Goal: Leave review/rating: Share an evaluation or opinion about a product, service, or content

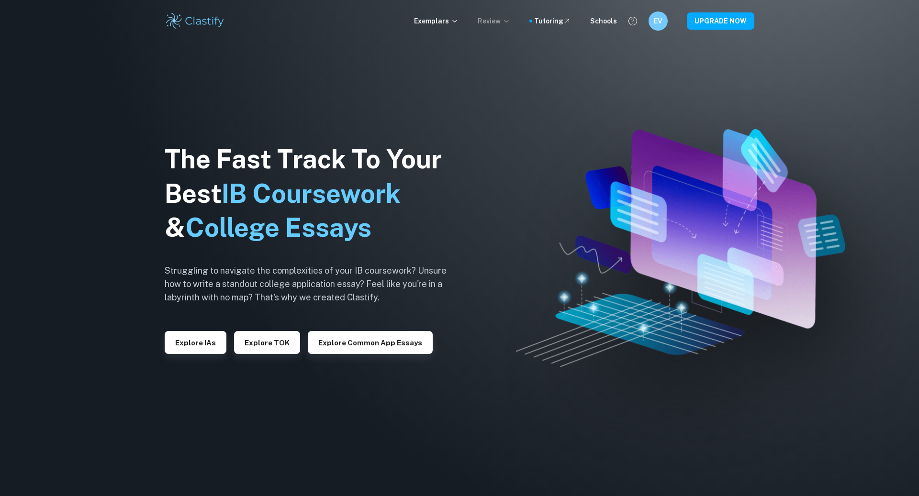
click at [497, 23] on p "Review" at bounding box center [494, 21] width 33 height 11
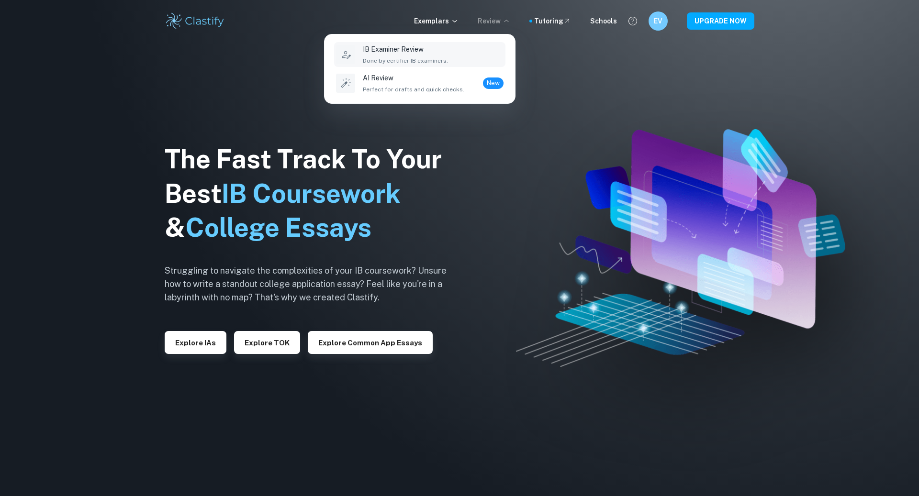
click at [444, 48] on div "IB Examiner Review Done by certifier IB examiners." at bounding box center [433, 54] width 141 height 21
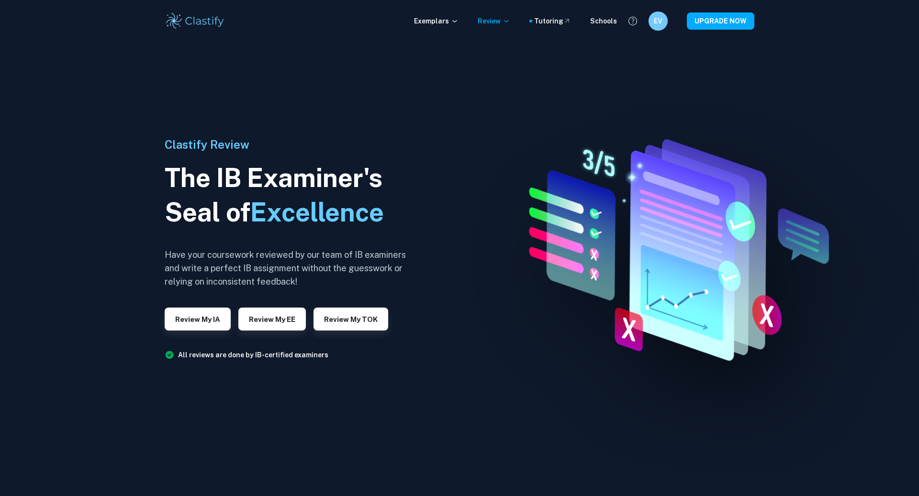
click at [660, 23] on h6 "EV" at bounding box center [657, 21] width 11 height 11
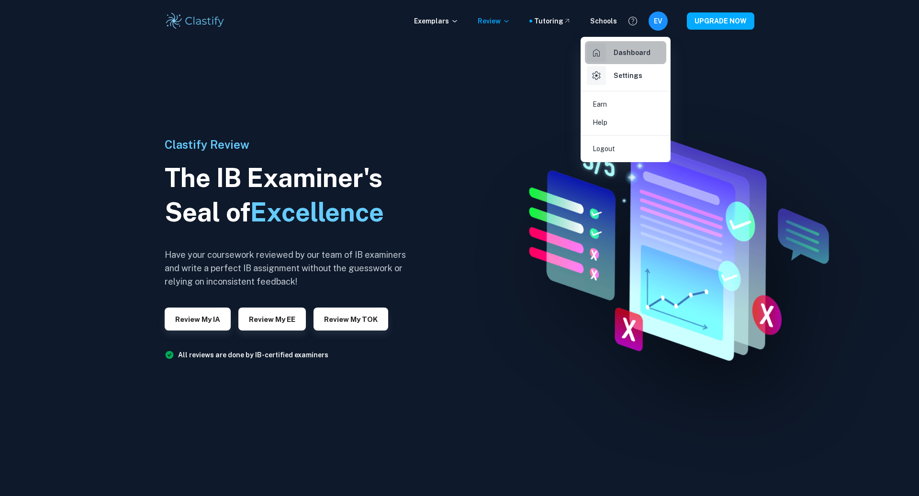
click at [640, 57] on h6 "Dashboard" at bounding box center [632, 52] width 37 height 11
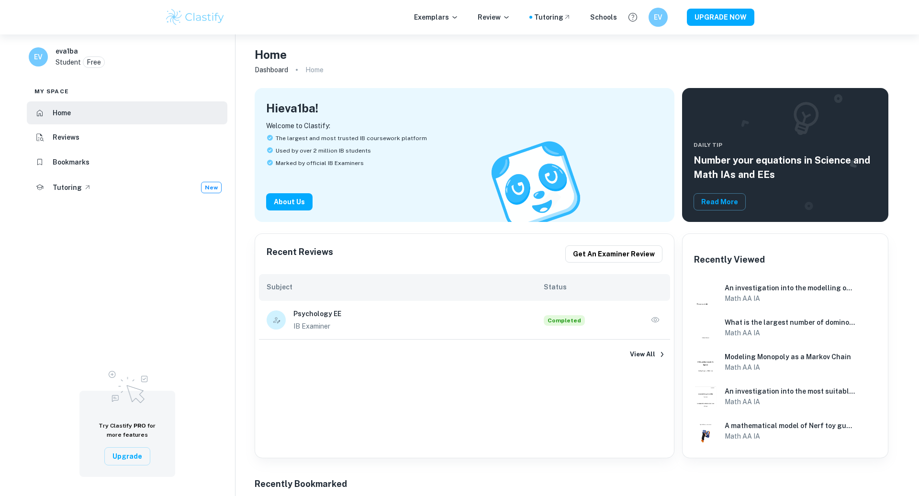
click at [652, 317] on icon "button" at bounding box center [656, 320] width 10 height 10
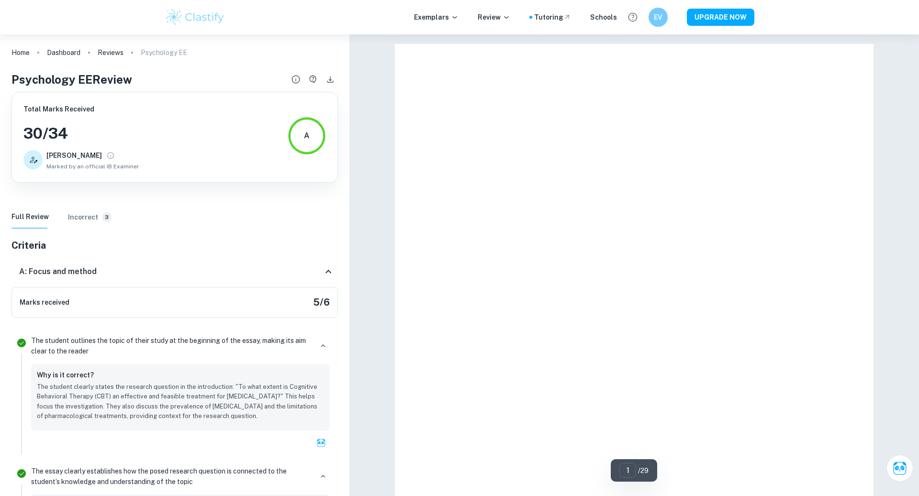
drag, startPoint x: 25, startPoint y: 131, endPoint x: 105, endPoint y: 131, distance: 79.9
click at [105, 131] on h3 "30 / 34" at bounding box center [81, 133] width 116 height 23
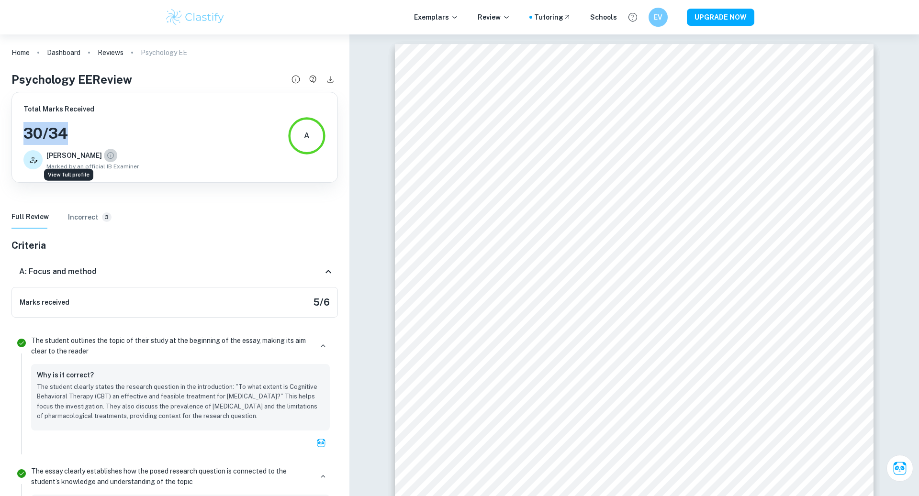
click at [106, 156] on icon "View full profile" at bounding box center [110, 155] width 9 height 9
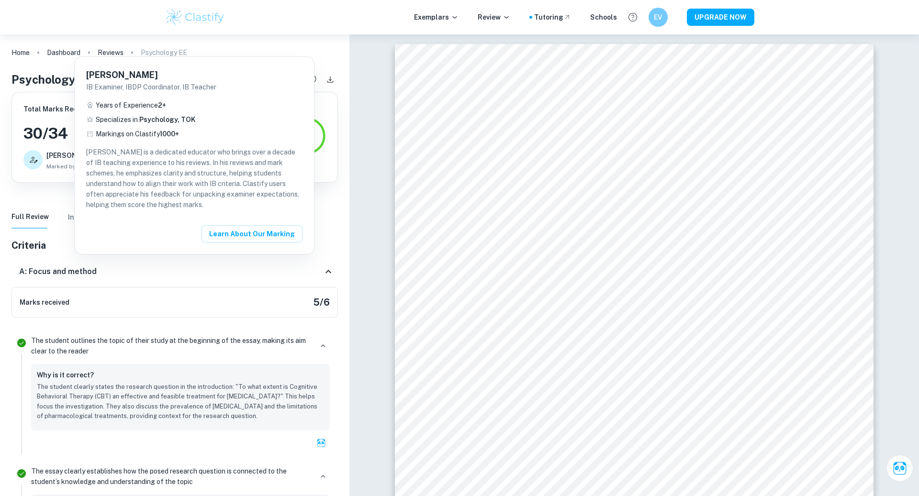
click at [60, 236] on div at bounding box center [459, 248] width 919 height 496
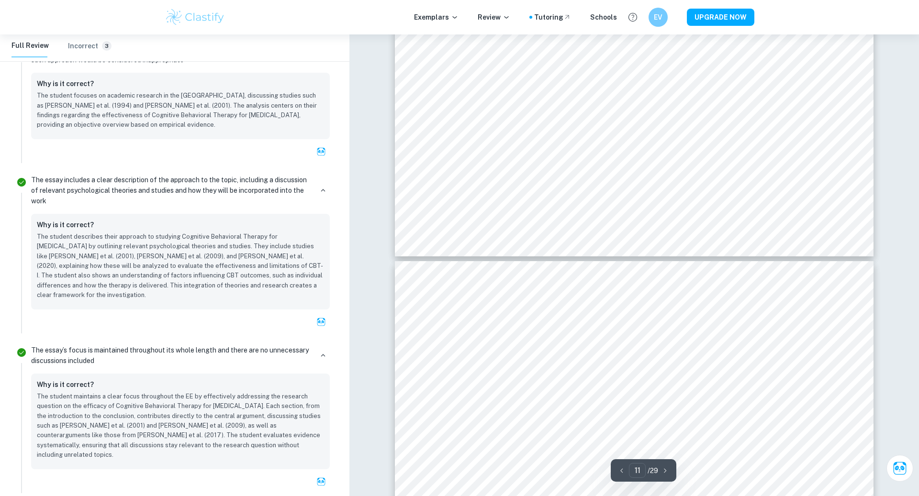
scroll to position [6765, 0]
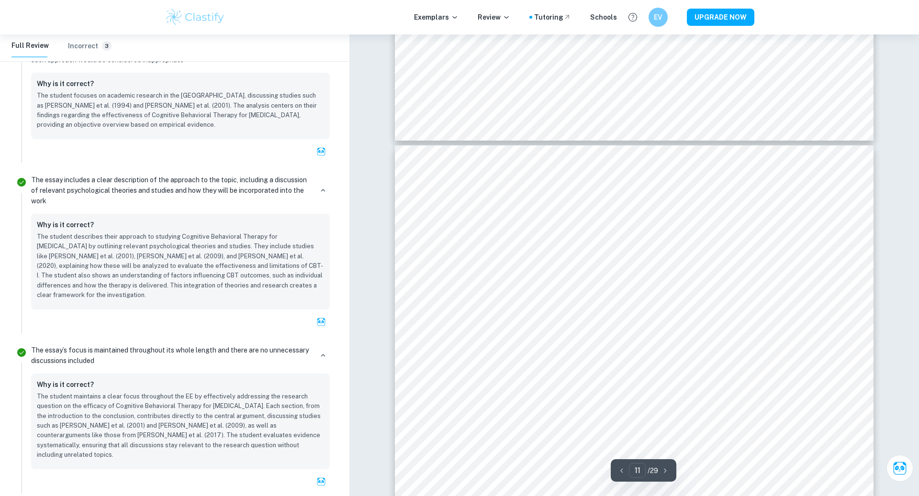
type input "12"
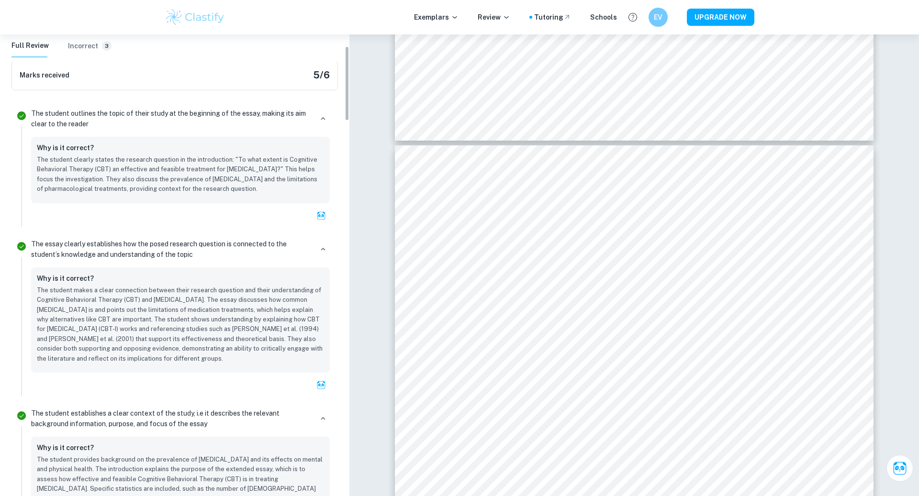
scroll to position [0, 0]
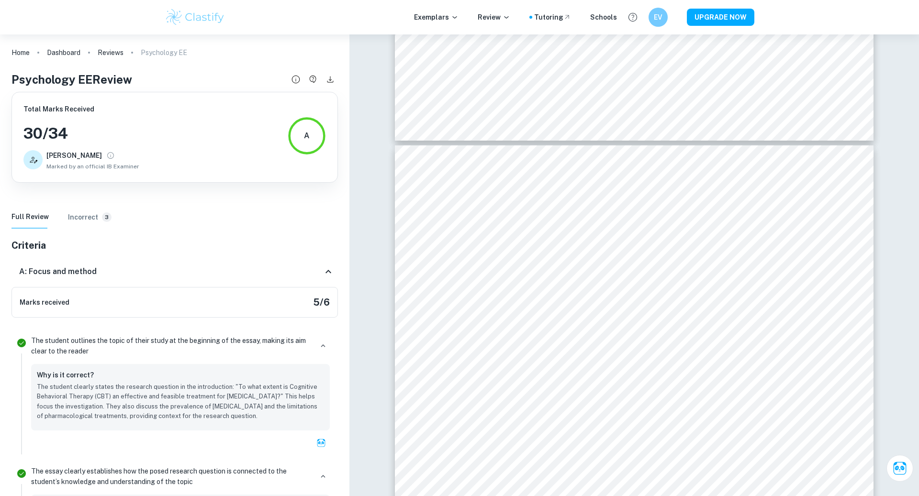
click at [279, 274] on div "A: Focus and method" at bounding box center [171, 271] width 304 height 11
